Goal: Task Accomplishment & Management: Use online tool/utility

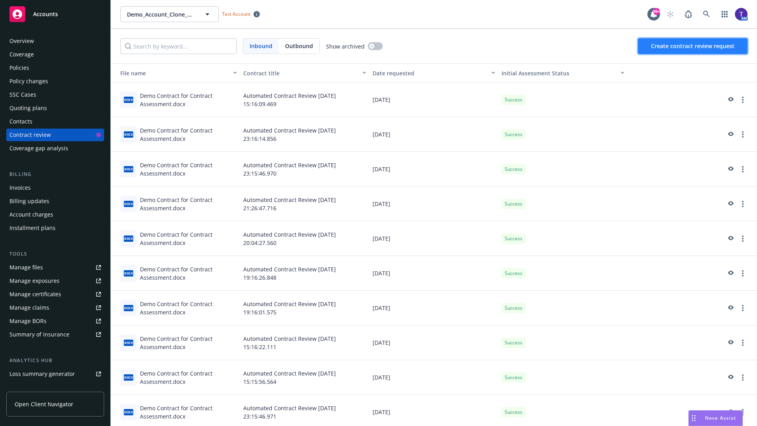
click at [693, 46] on span "Create contract review request" at bounding box center [693, 45] width 84 height 7
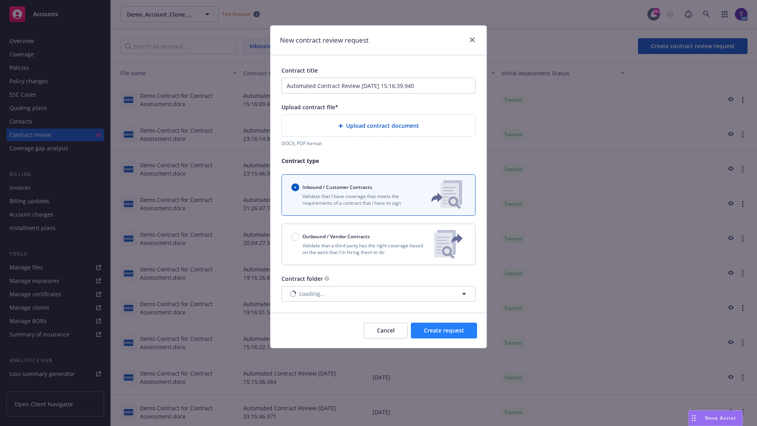
type input "Automated Contract Review 08-20-2025 15:16:39.940"
click at [378, 244] on p "Validate that a third party has the right coverage based on the work that I'm h…" at bounding box center [359, 248] width 136 height 13
radio input "false"
radio input "true"
click at [444, 334] on span "Create request" at bounding box center [444, 329] width 40 height 7
